Goal: Information Seeking & Learning: Learn about a topic

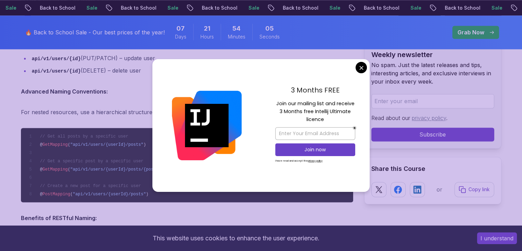
scroll to position [927, 0]
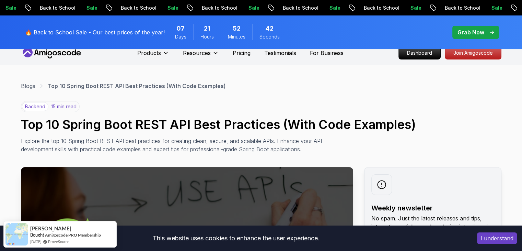
scroll to position [0, 0]
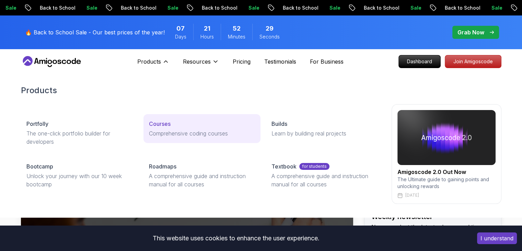
click at [164, 120] on p "Courses" at bounding box center [160, 123] width 22 height 8
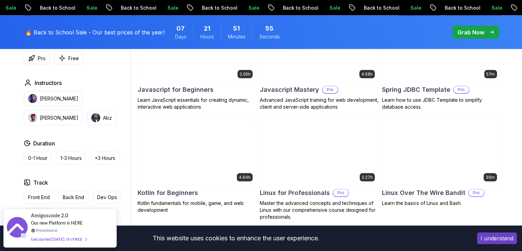
scroll to position [1339, 0]
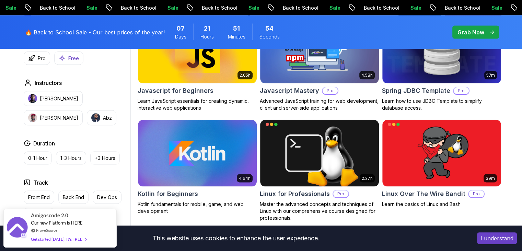
click at [74, 60] on p "Free" at bounding box center [73, 58] width 11 height 7
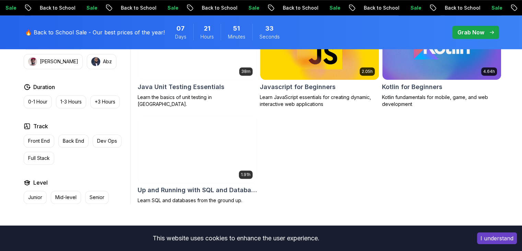
scroll to position [481, 0]
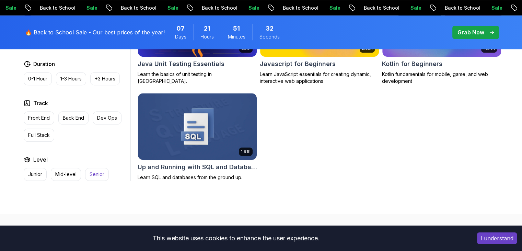
click at [100, 172] on p "Senior" at bounding box center [97, 174] width 15 height 7
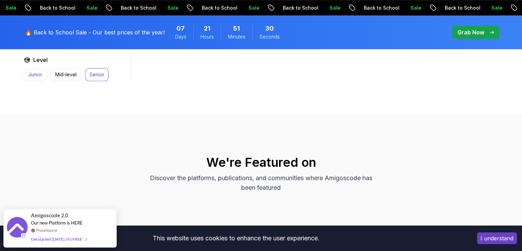
click at [33, 74] on p "Junior" at bounding box center [35, 74] width 14 height 7
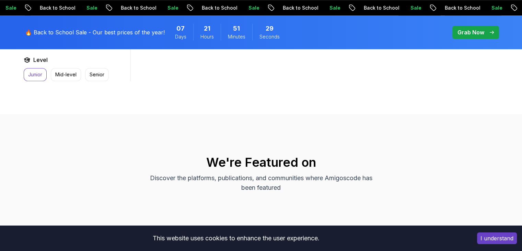
click at [39, 72] on p "Junior" at bounding box center [35, 74] width 14 height 7
